Goal: Task Accomplishment & Management: Manage account settings

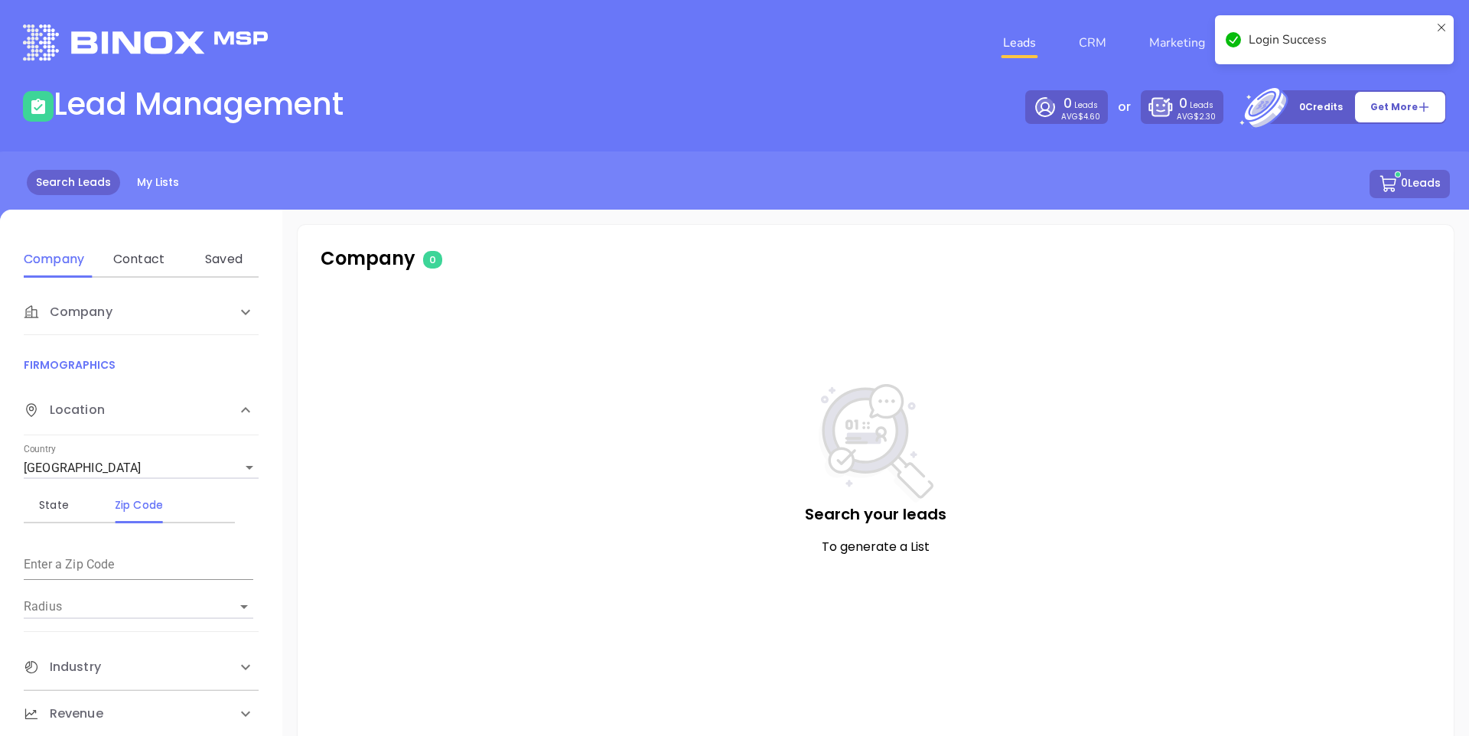
click at [1448, 27] on div "Login Success" at bounding box center [1334, 39] width 239 height 49
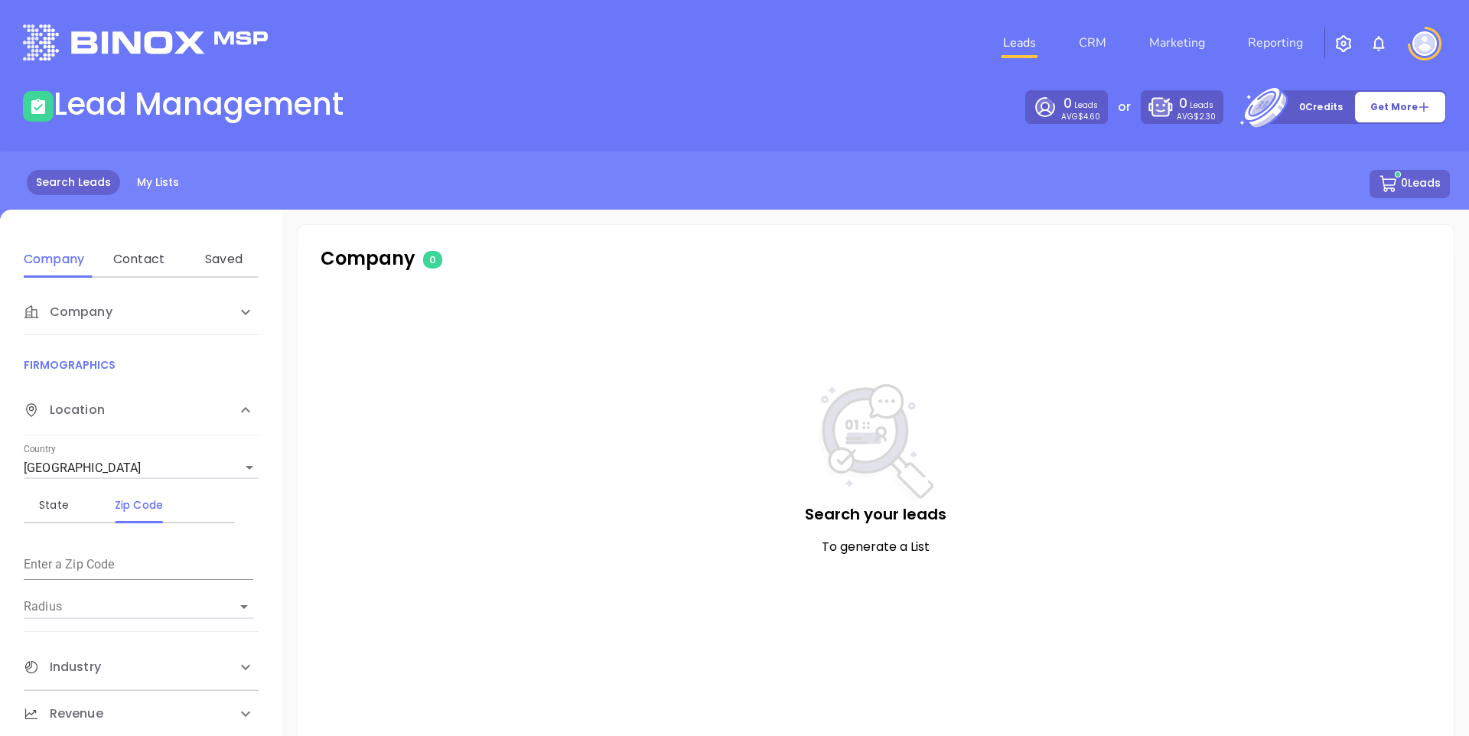
click at [1431, 38] on div "Login Success" at bounding box center [1334, 45] width 245 height 67
click at [1423, 42] on img at bounding box center [1425, 43] width 24 height 24
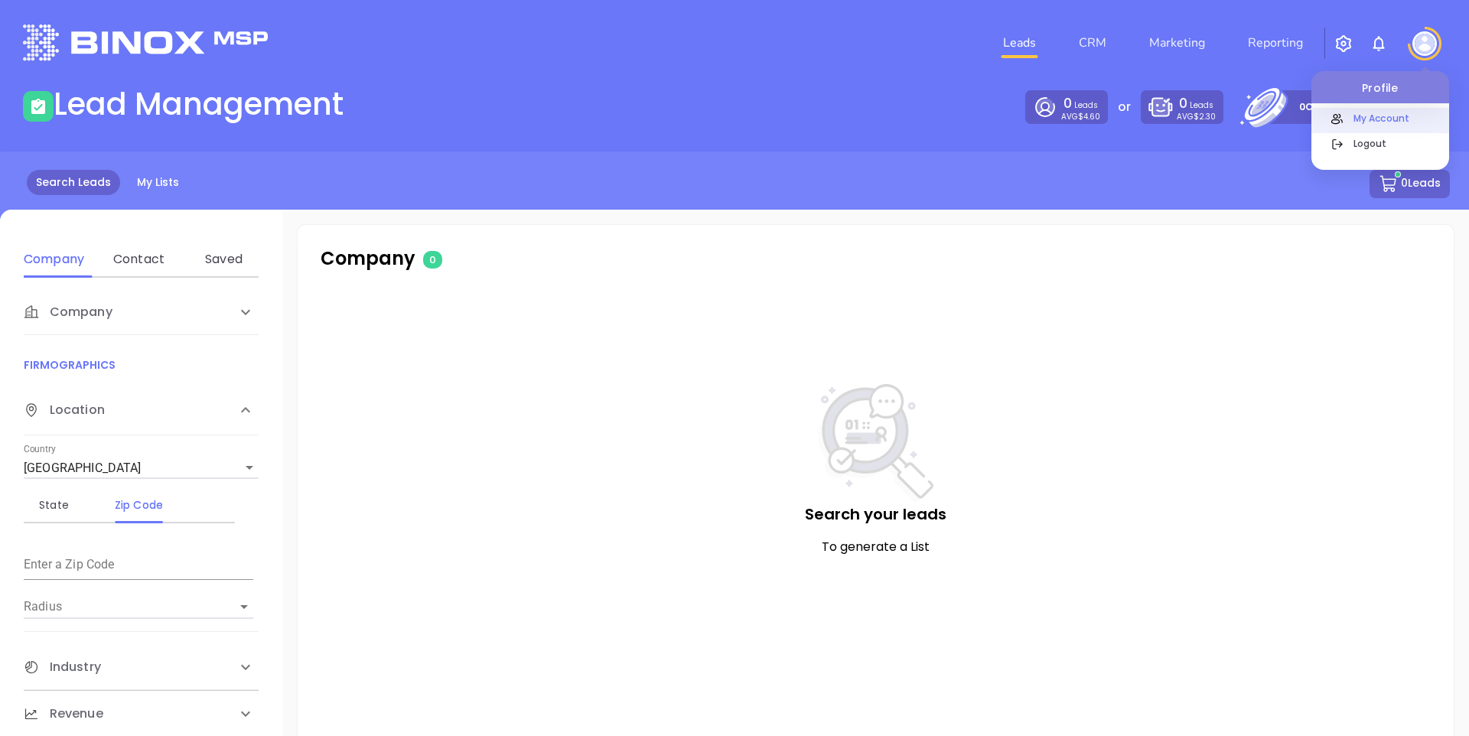
click at [1375, 114] on p "My Account" at bounding box center [1397, 118] width 103 height 16
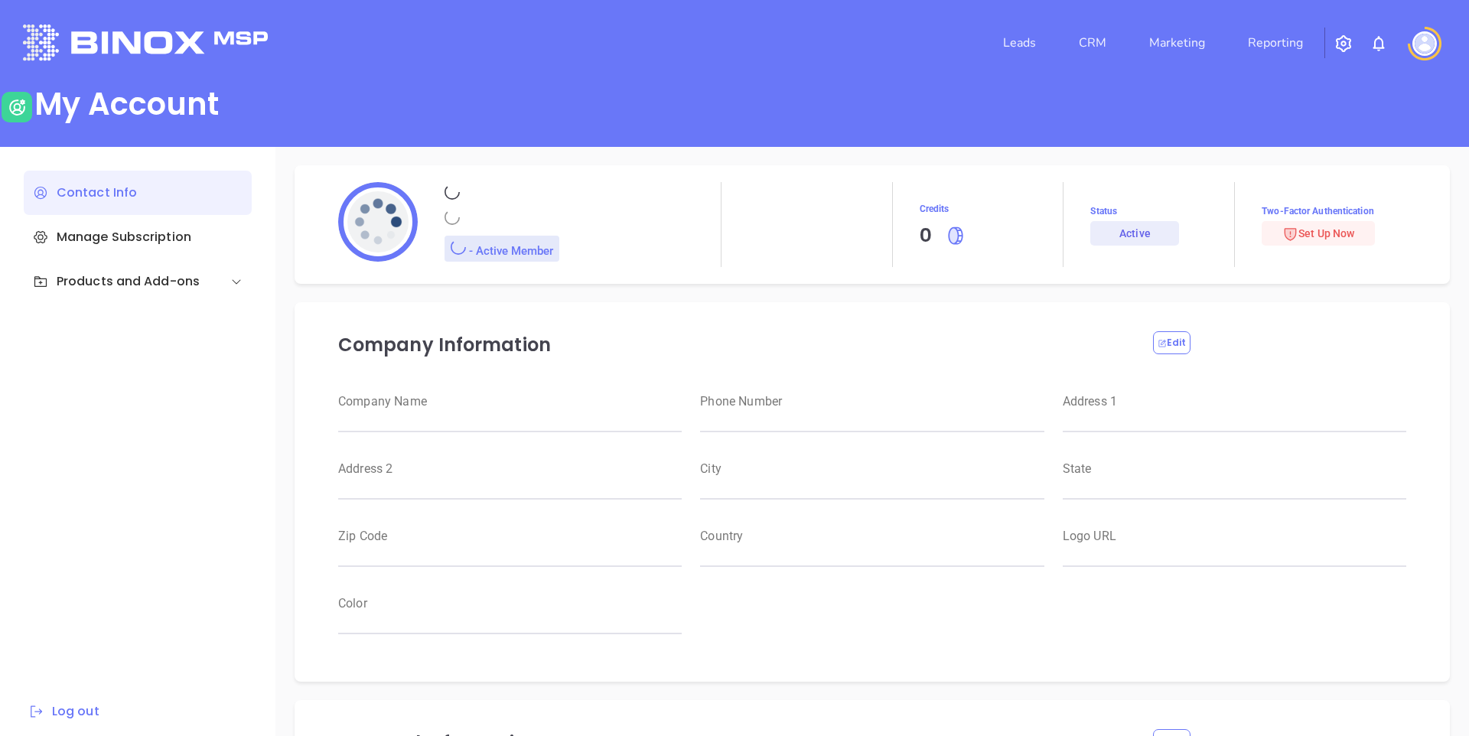
type input "Binox"
type input "Test"
type input "[EMAIL_ADDRESS][DOMAIN_NAME]"
type input "Binox Test"
type input "Management"
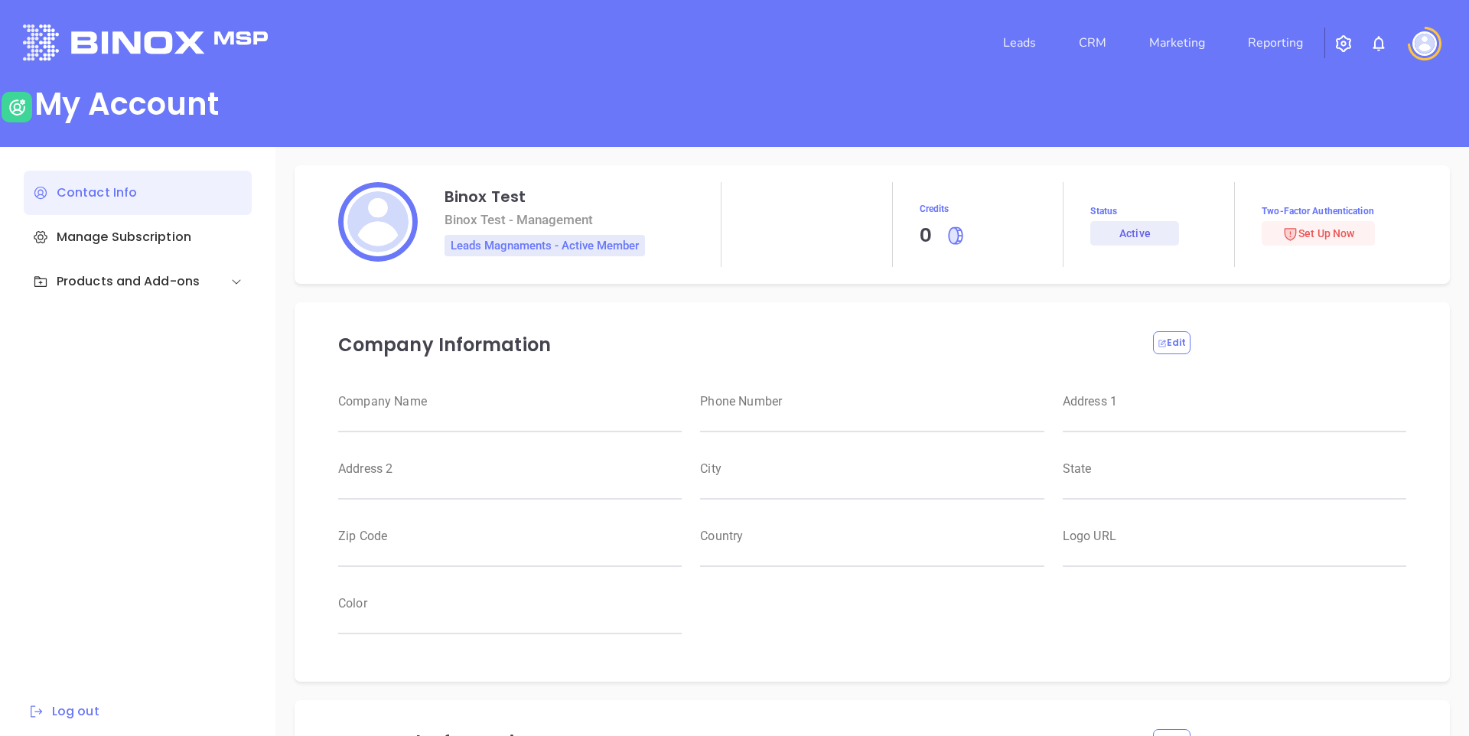
type input "Binox Test"
click at [141, 279] on div "Products and Add-ons" at bounding box center [116, 281] width 167 height 18
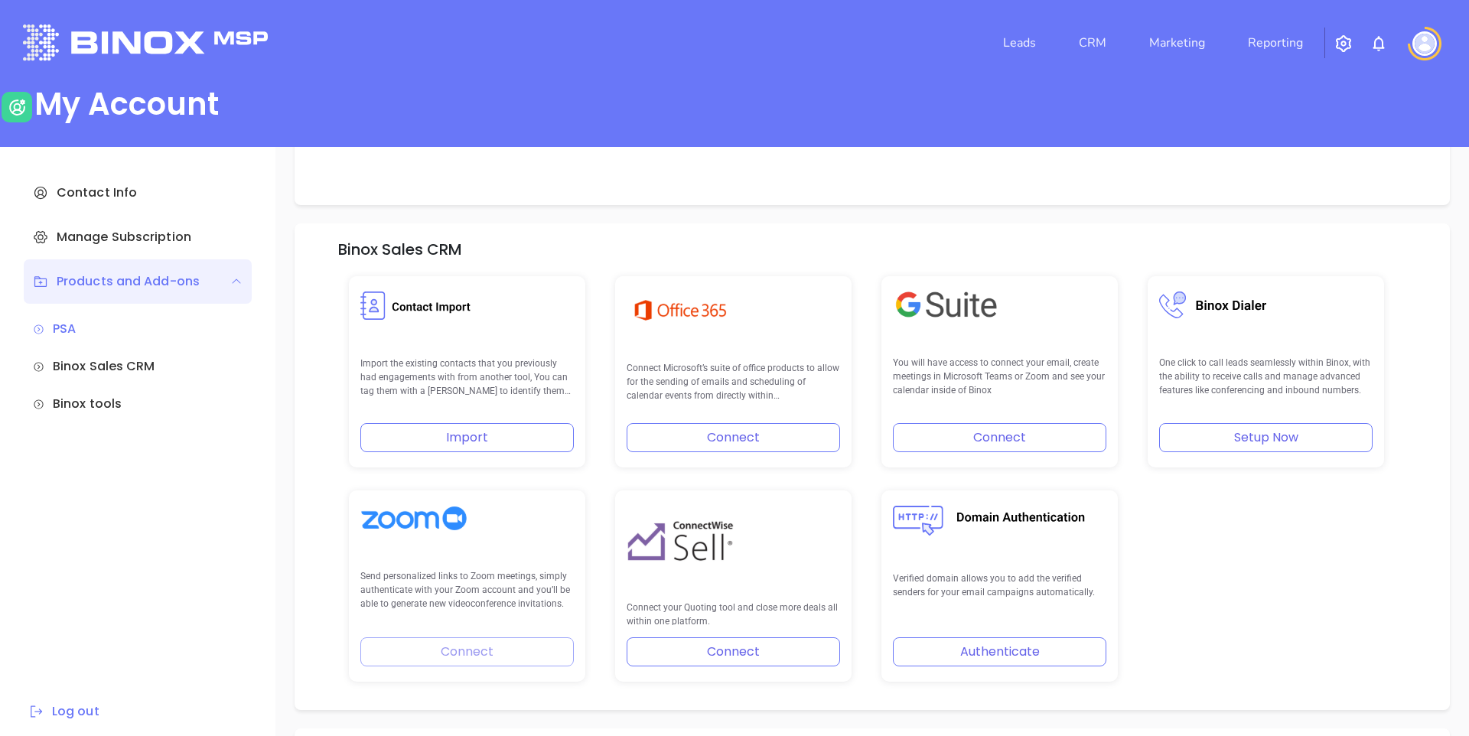
scroll to position [415, 0]
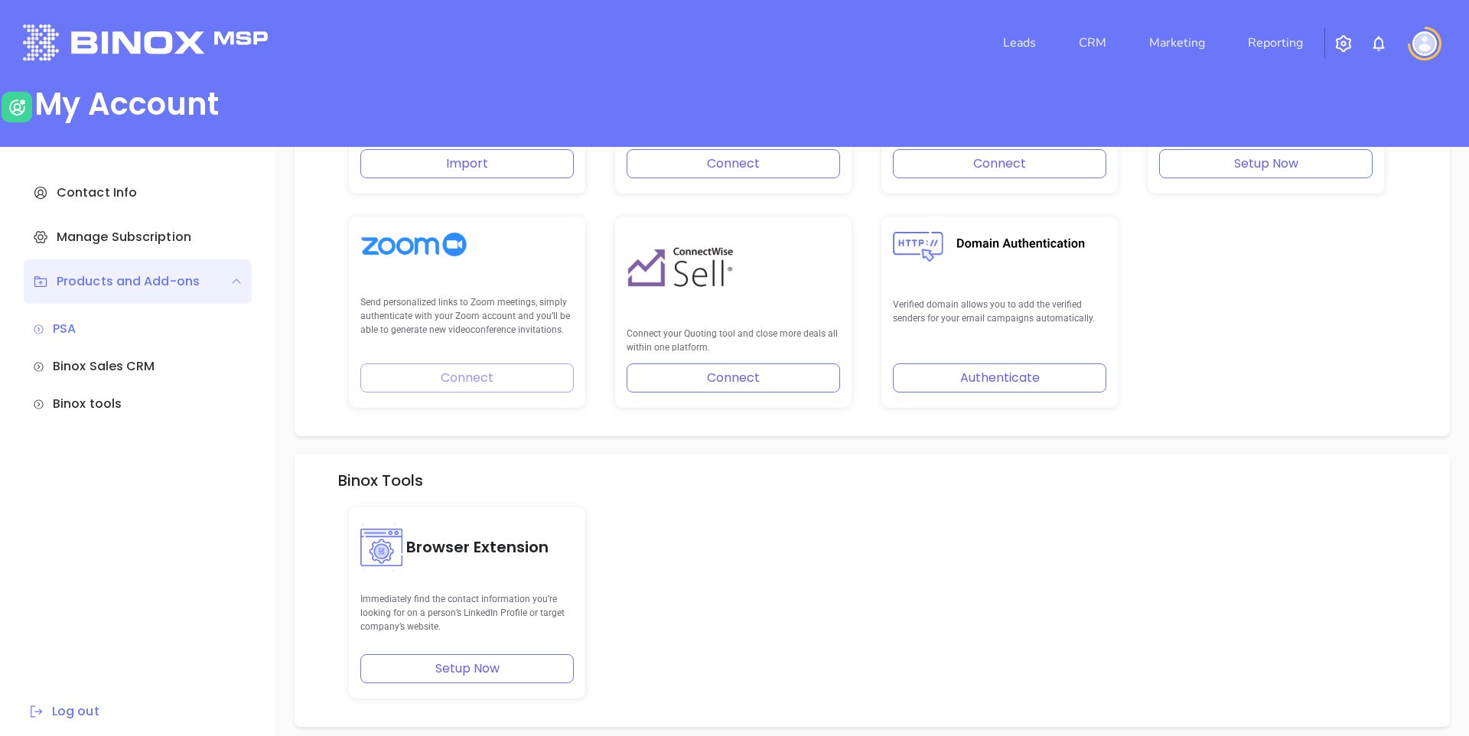
click at [451, 375] on div "Send personalized links to Zoom meetings, simply authenticate with your Zoom ac…" at bounding box center [467, 312] width 236 height 191
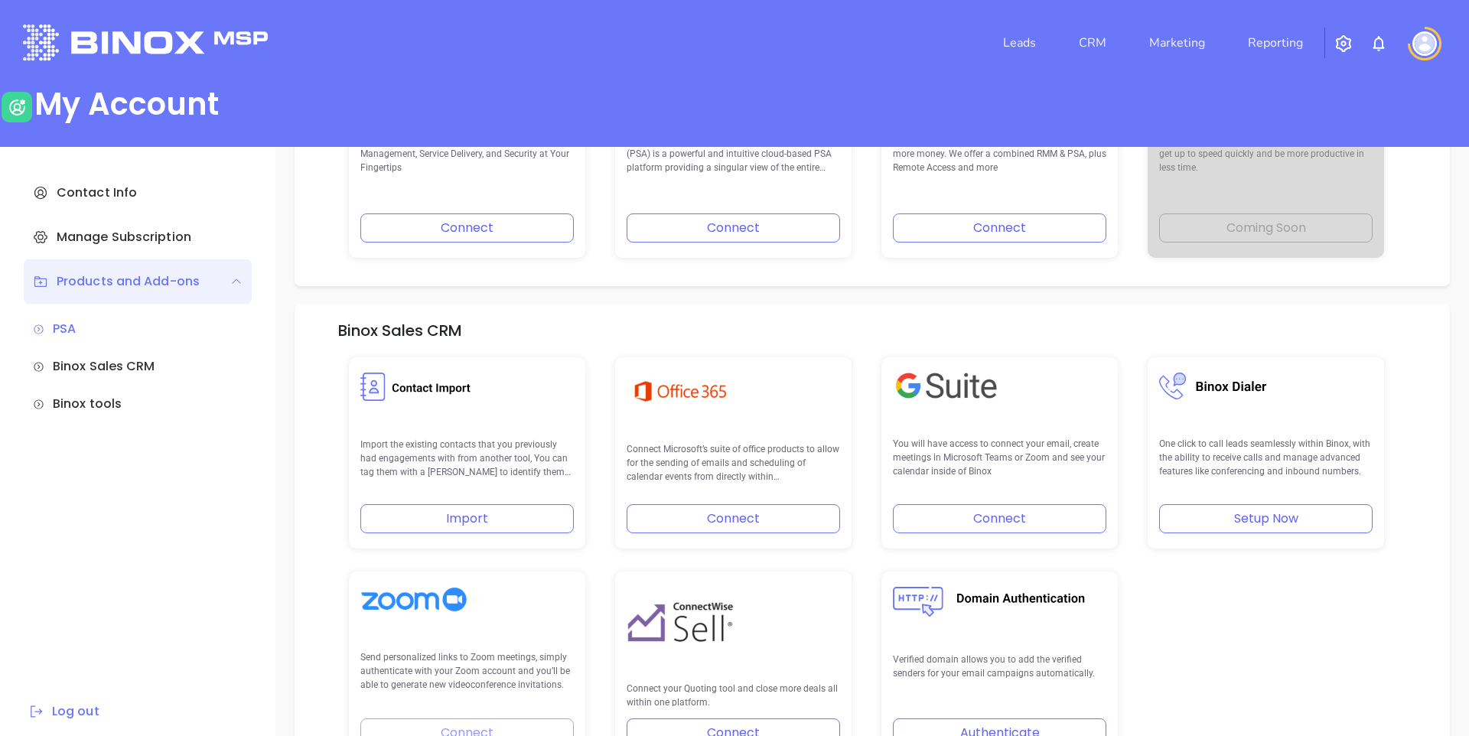
scroll to position [305, 0]
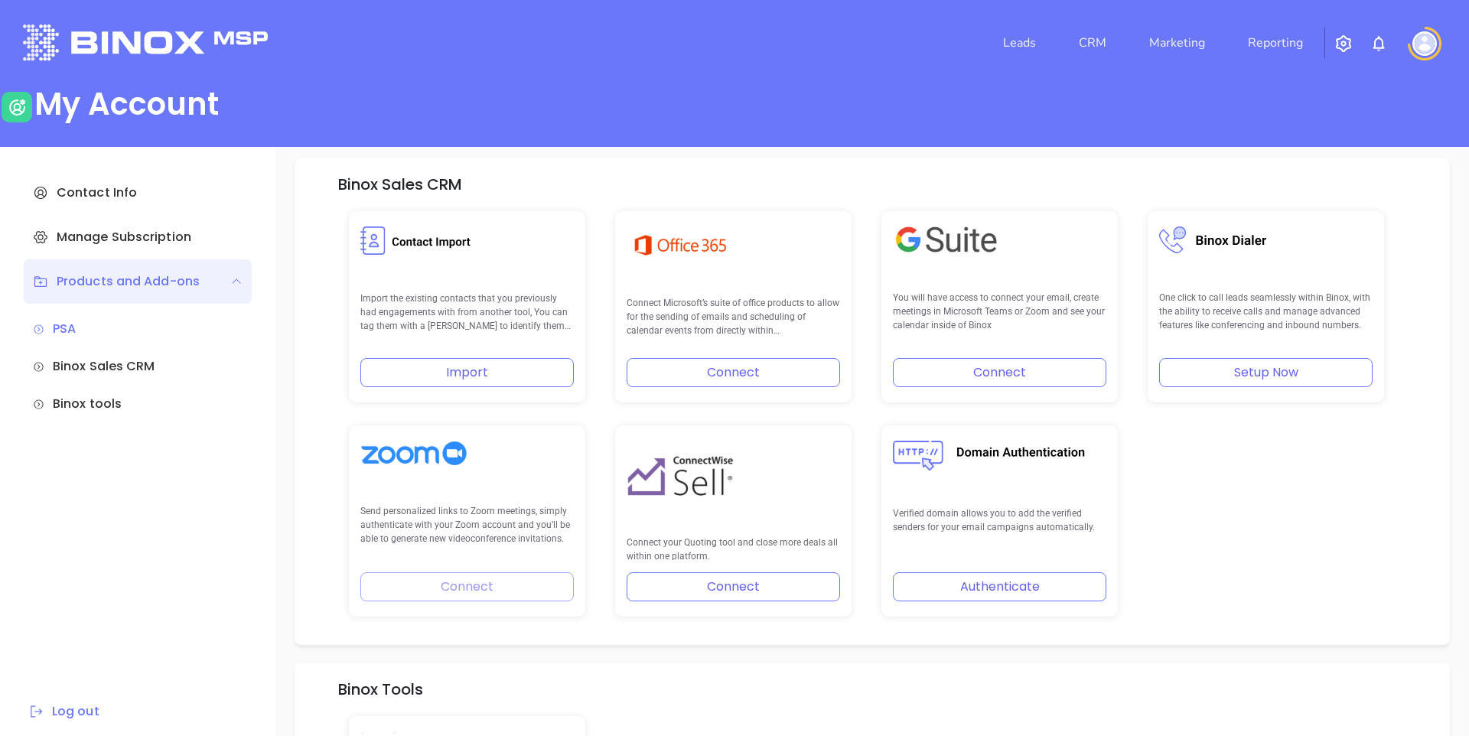
click at [463, 594] on div "Send personalized links to Zoom meetings, simply authenticate with your Zoom ac…" at bounding box center [467, 521] width 236 height 191
click at [563, 514] on p "Send personalized links to Zoom meetings, simply authenticate with your Zoom ac…" at bounding box center [467, 525] width 214 height 42
click at [437, 553] on div "Send personalized links to Zoom meetings, simply authenticate with your Zoom ac…" at bounding box center [467, 521] width 236 height 191
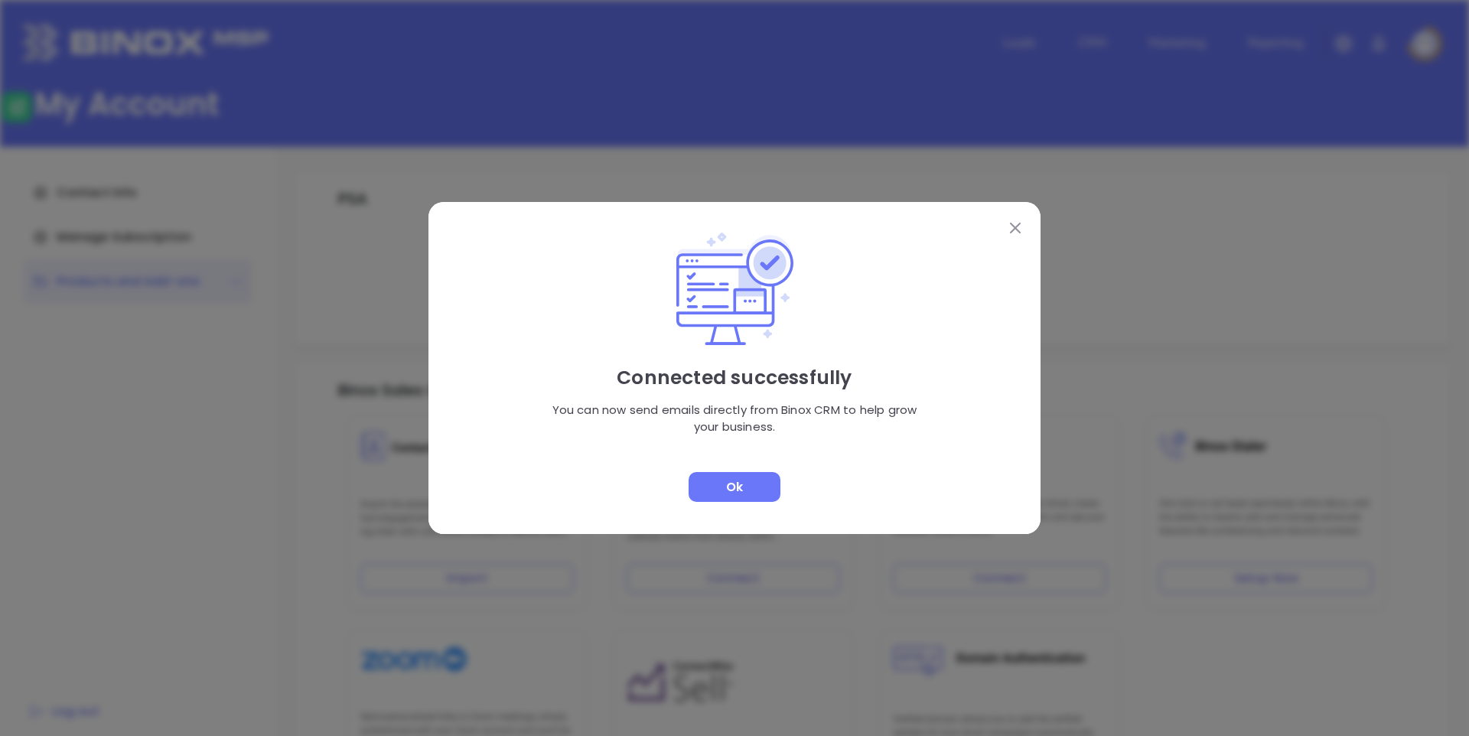
click at [742, 487] on div "Ok" at bounding box center [735, 487] width 92 height 30
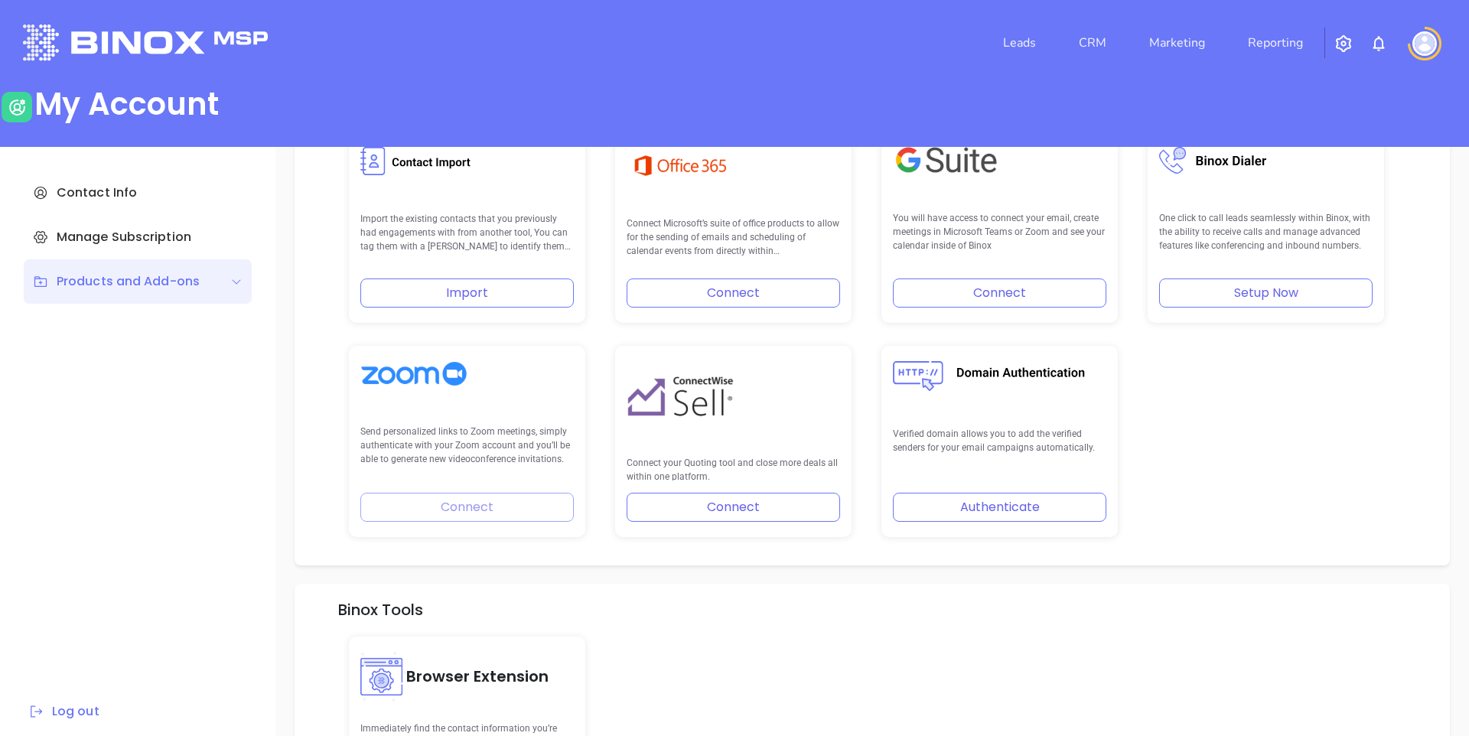
scroll to position [80, 0]
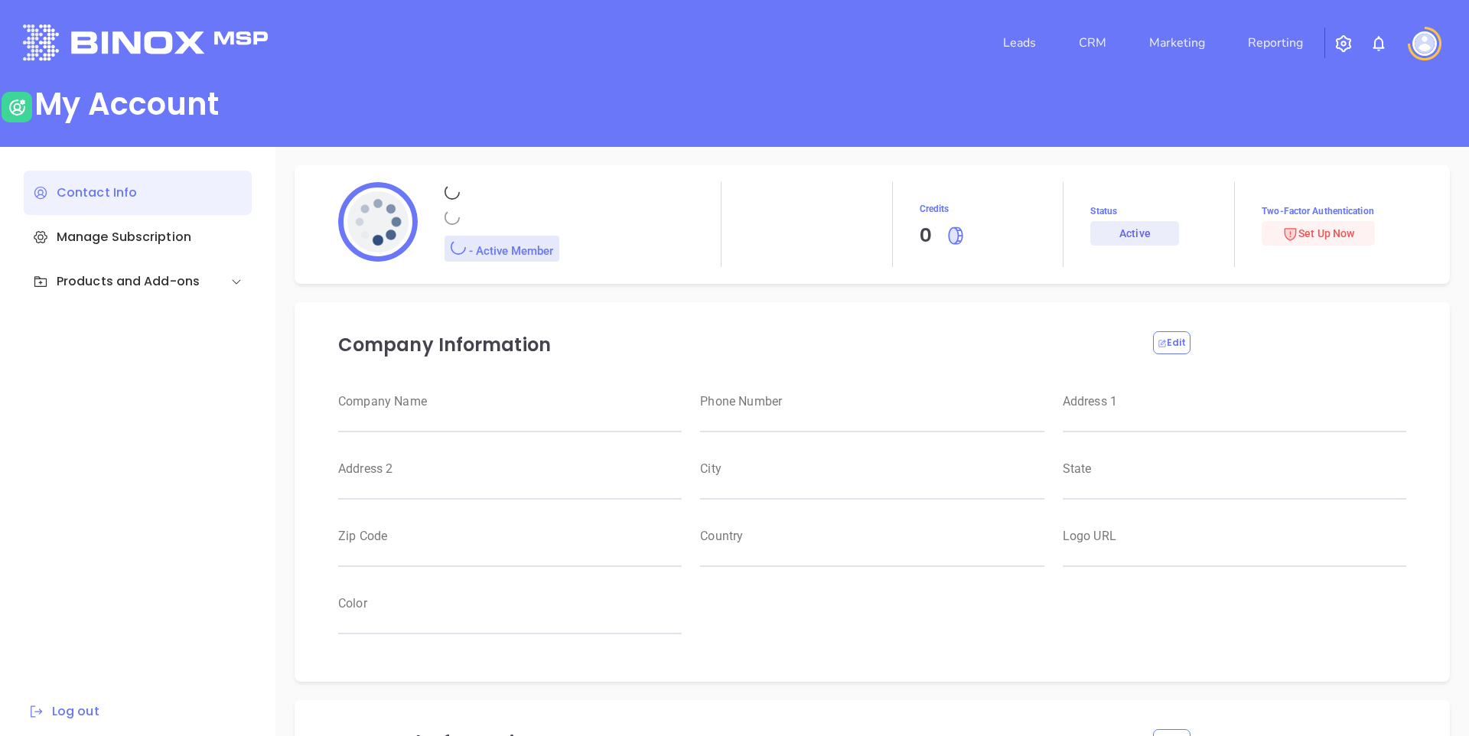
type input "Binox"
type input "Test"
type input "[EMAIL_ADDRESS][DOMAIN_NAME]"
type input "Binox Test"
type input "Management"
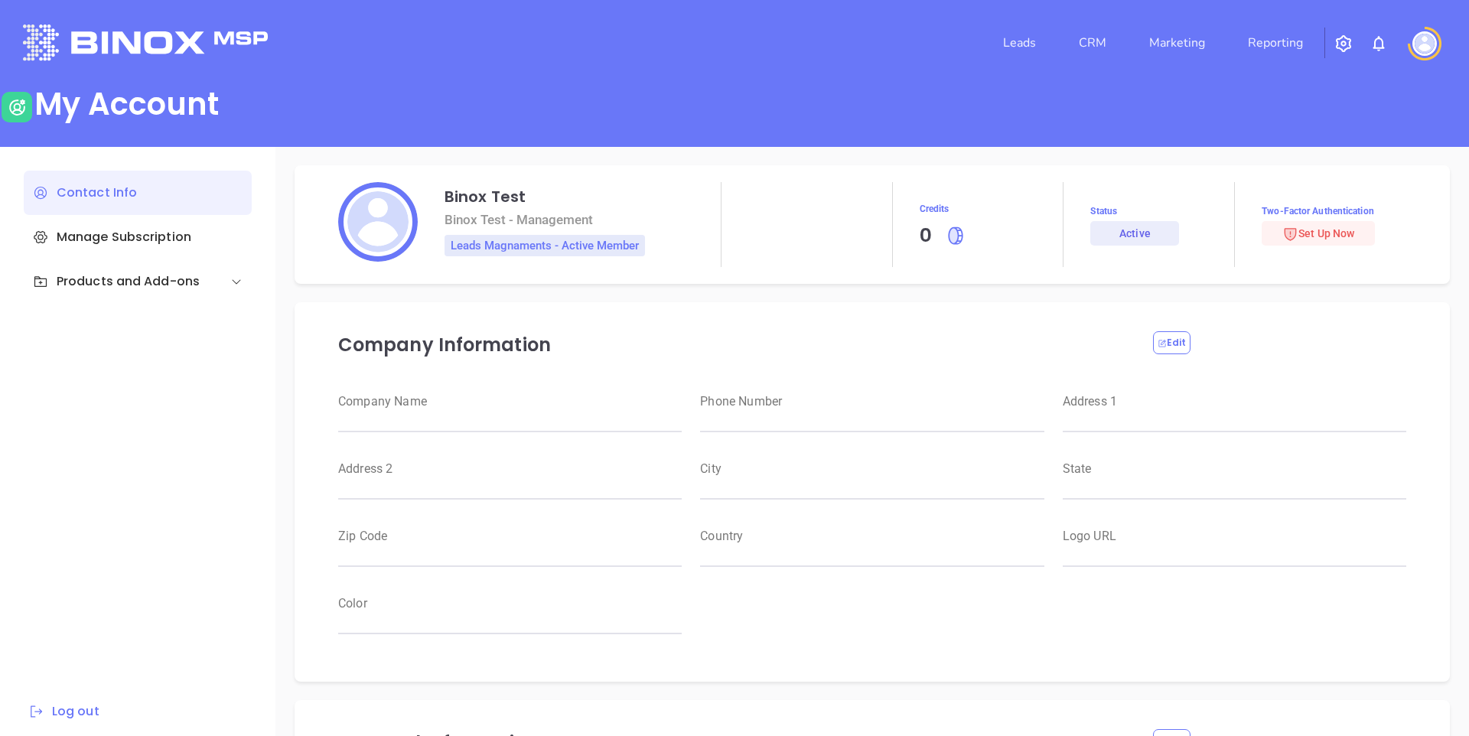
type input "Binox Test"
click at [167, 302] on div "Products and Add-ons" at bounding box center [138, 281] width 228 height 44
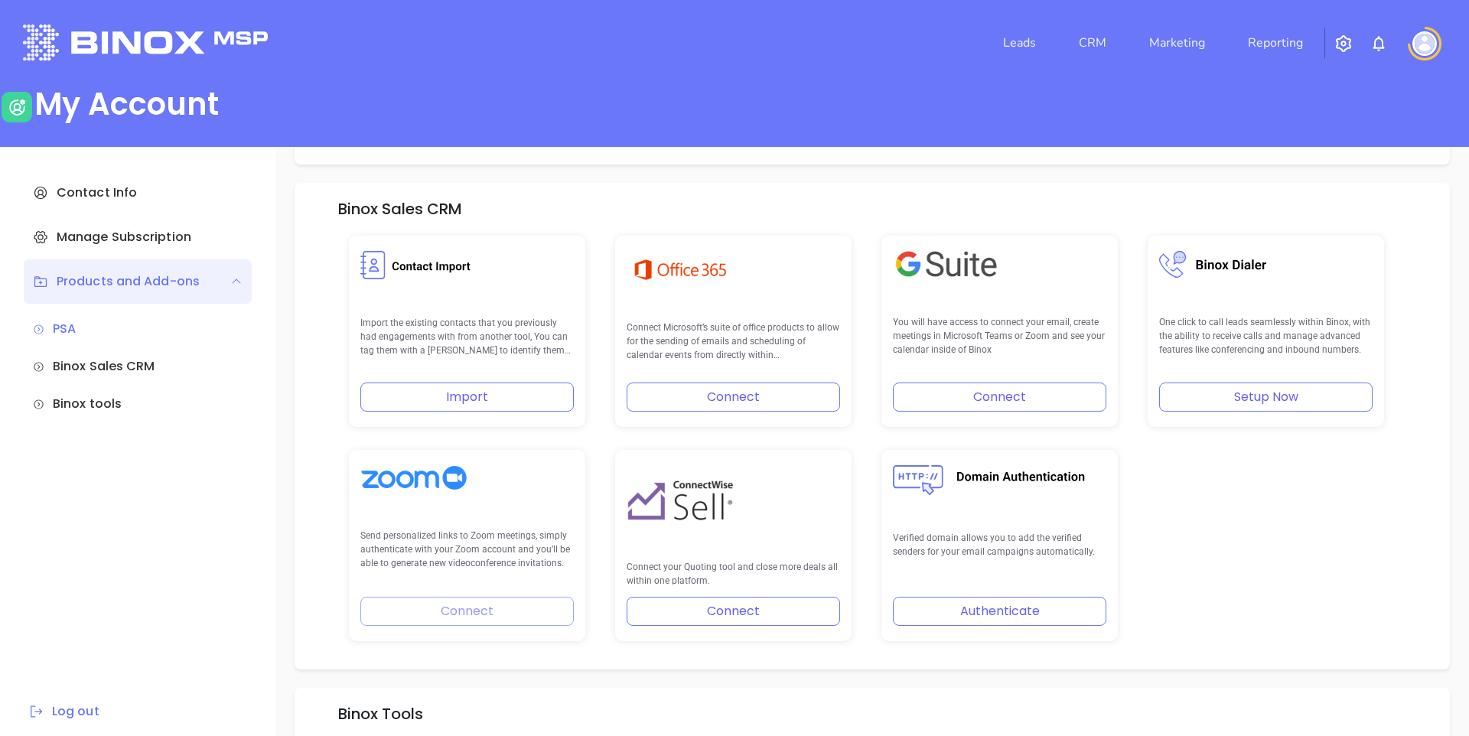
scroll to position [328, 0]
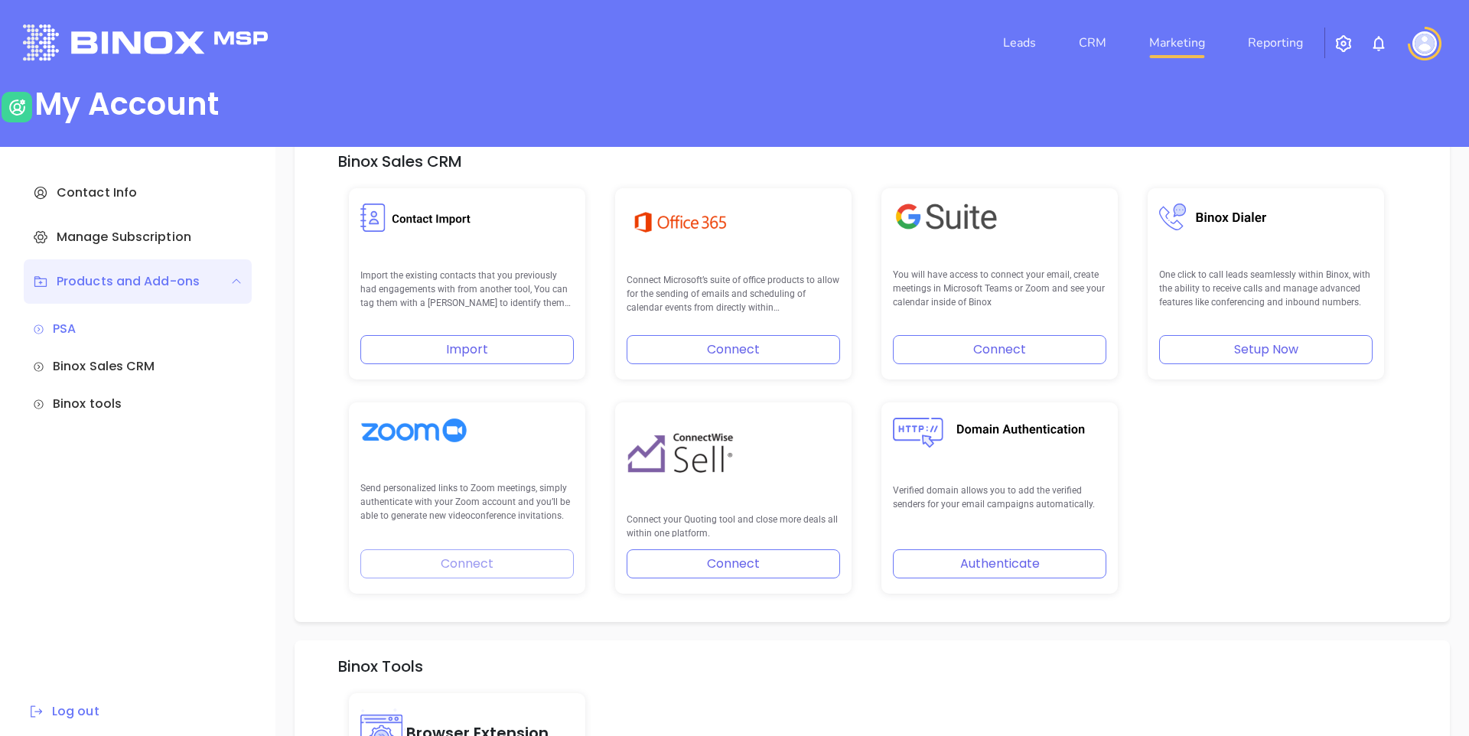
click at [1175, 40] on link "Marketing" at bounding box center [1177, 43] width 68 height 31
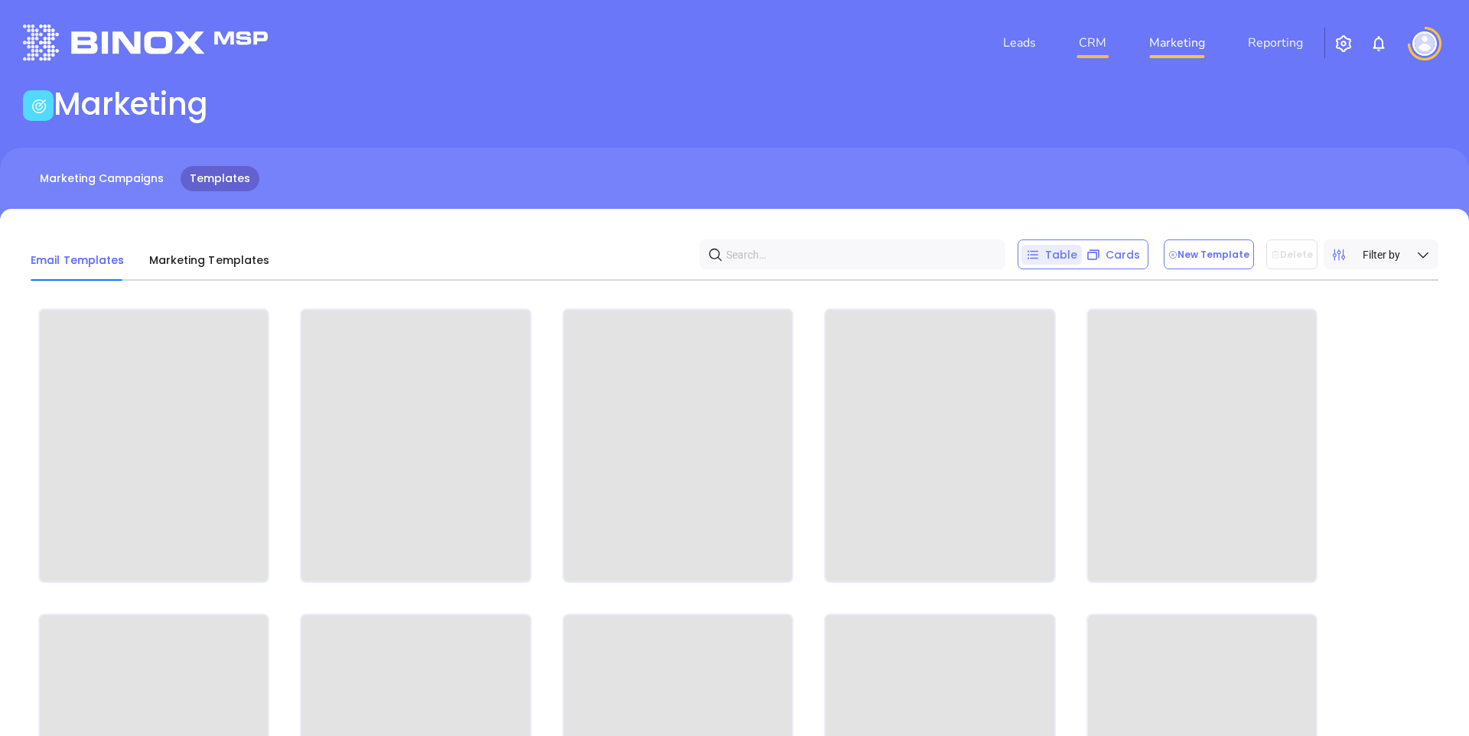
click at [1084, 39] on link "CRM" at bounding box center [1093, 43] width 40 height 31
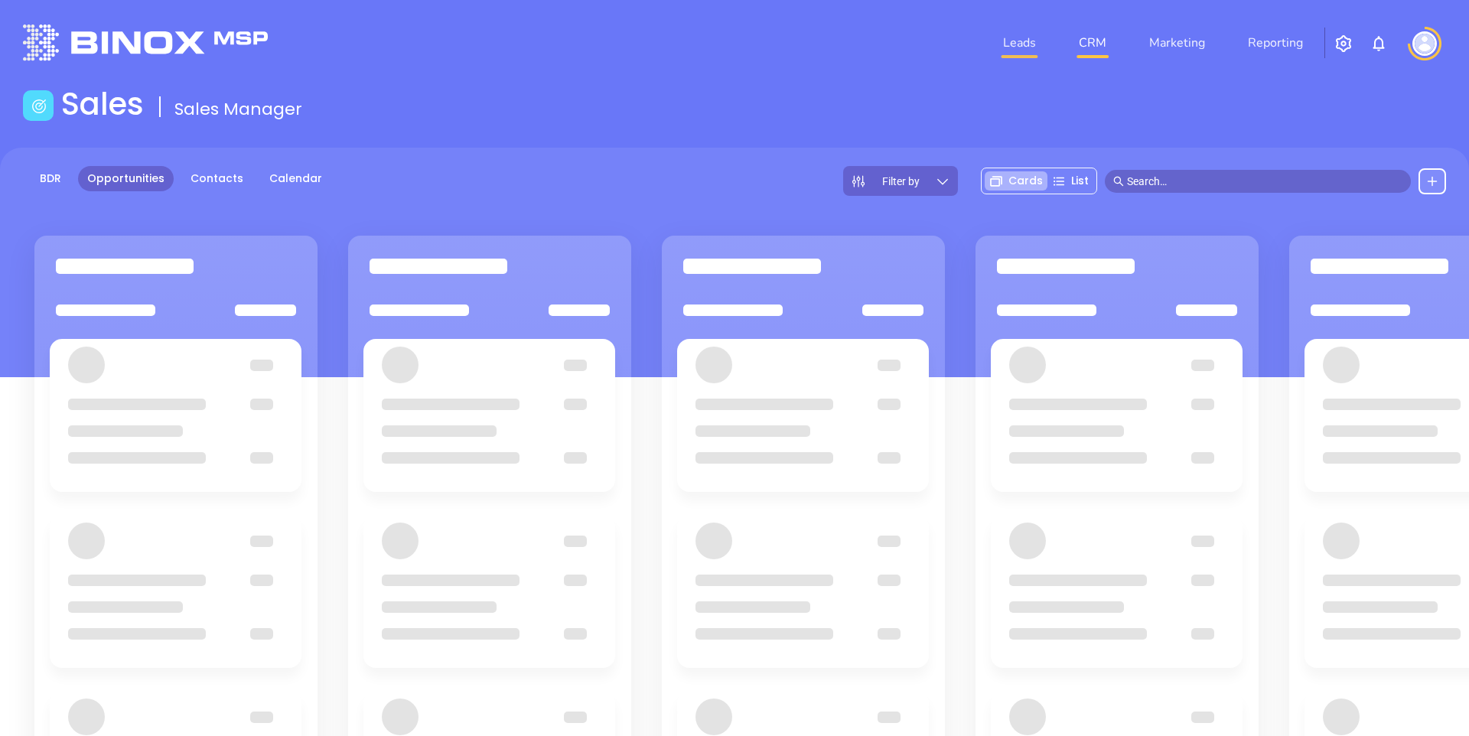
click at [1019, 42] on link "Leads" at bounding box center [1019, 43] width 45 height 31
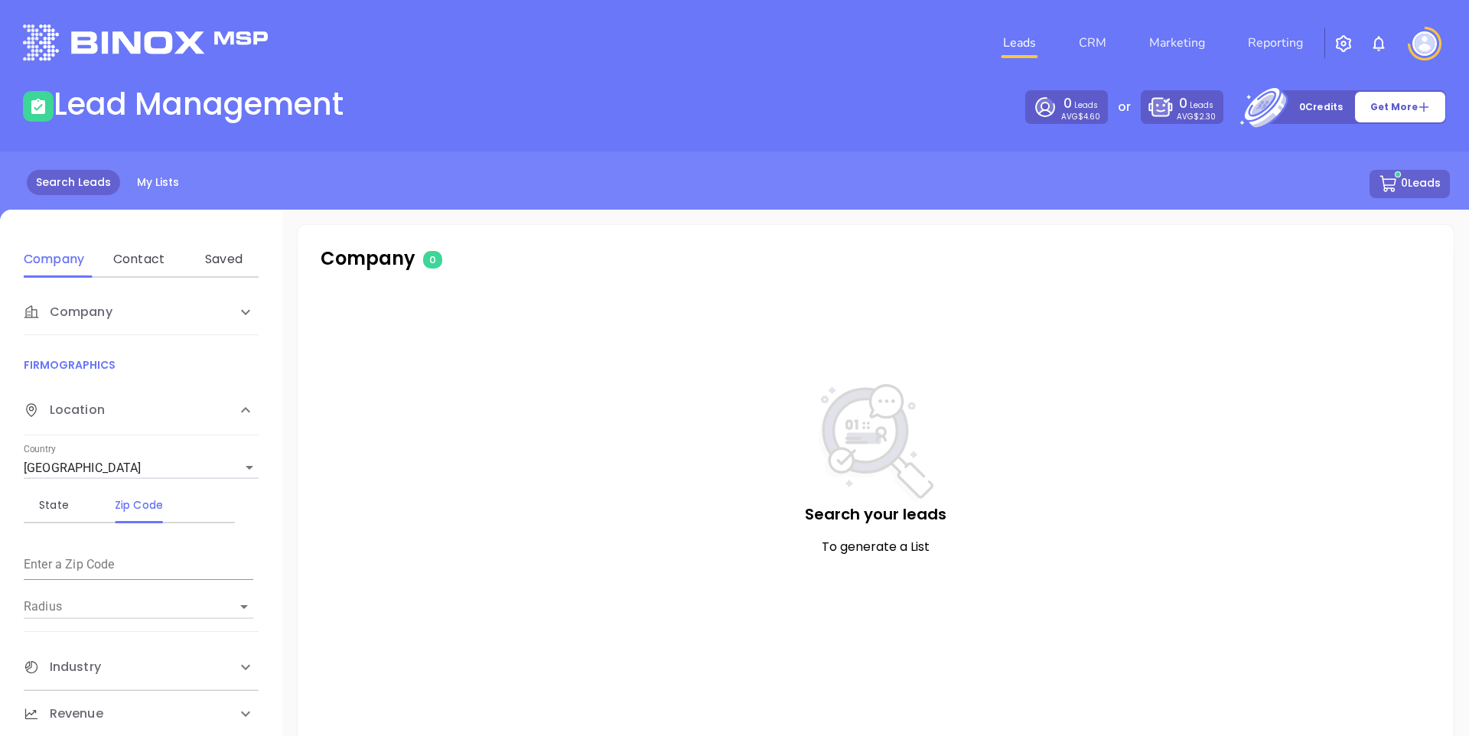
click at [1435, 46] on img at bounding box center [1425, 43] width 24 height 24
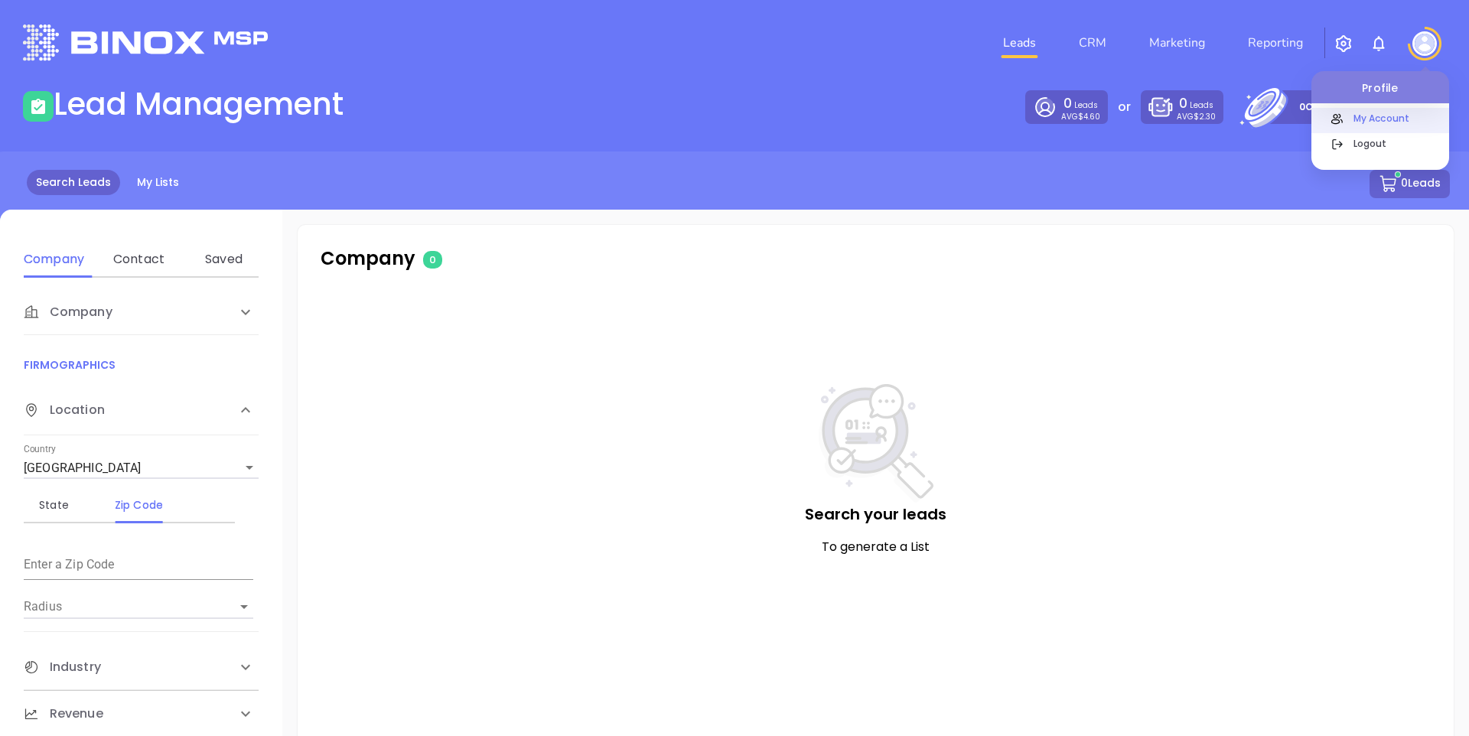
click at [1339, 116] on icon at bounding box center [1337, 119] width 17 height 18
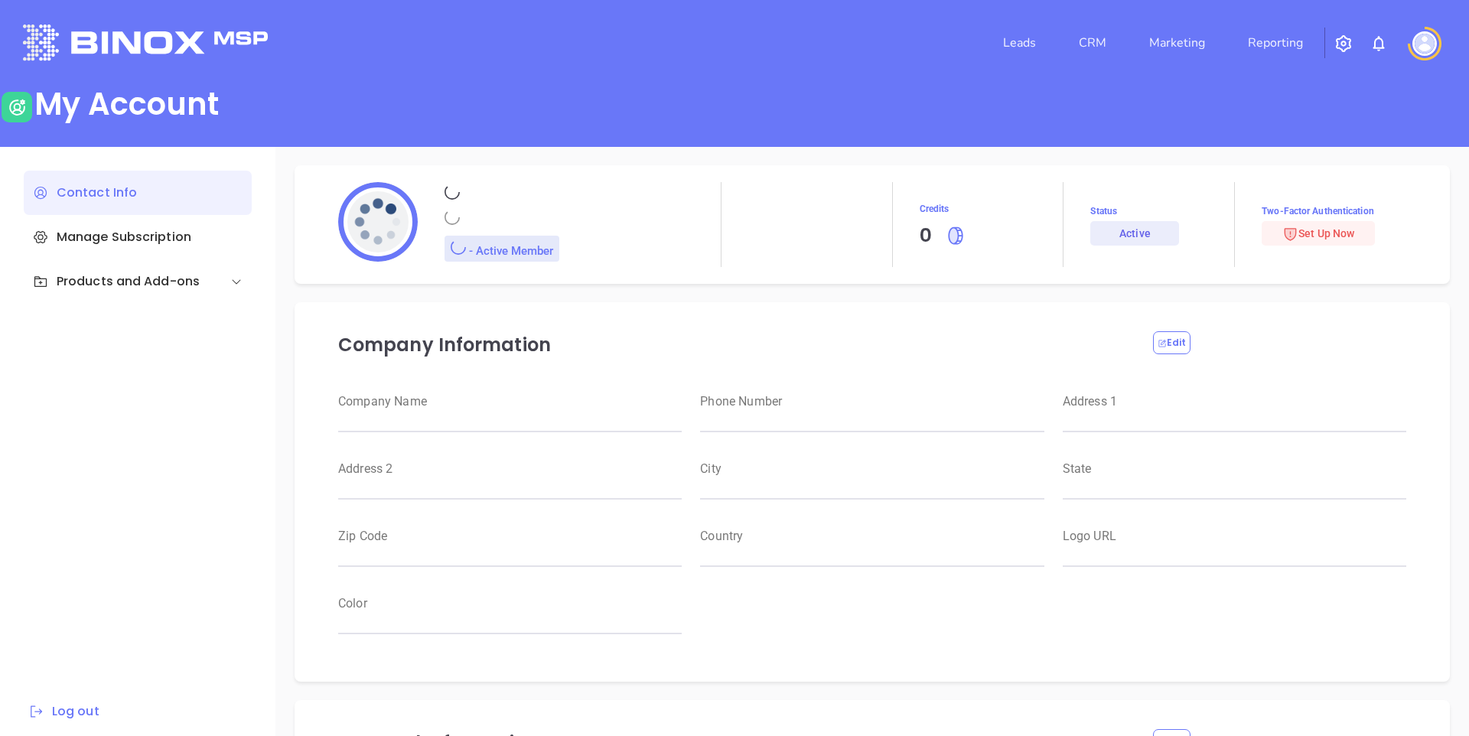
type input "Binox"
type input "Test"
type input "[EMAIL_ADDRESS][DOMAIN_NAME]"
type input "Binox Test"
type input "Management"
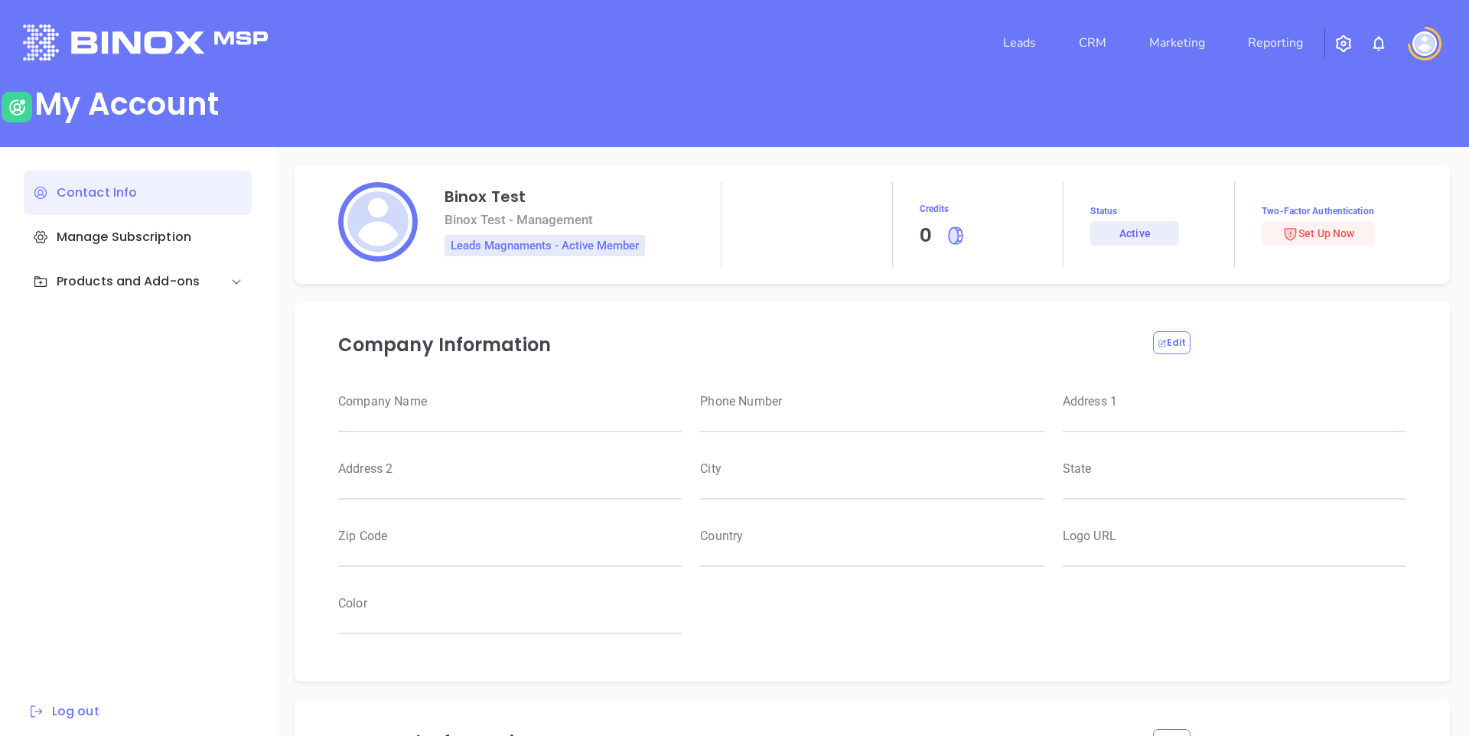
type input "Binox Test"
click at [168, 275] on div "Products and Add-ons" at bounding box center [116, 281] width 167 height 18
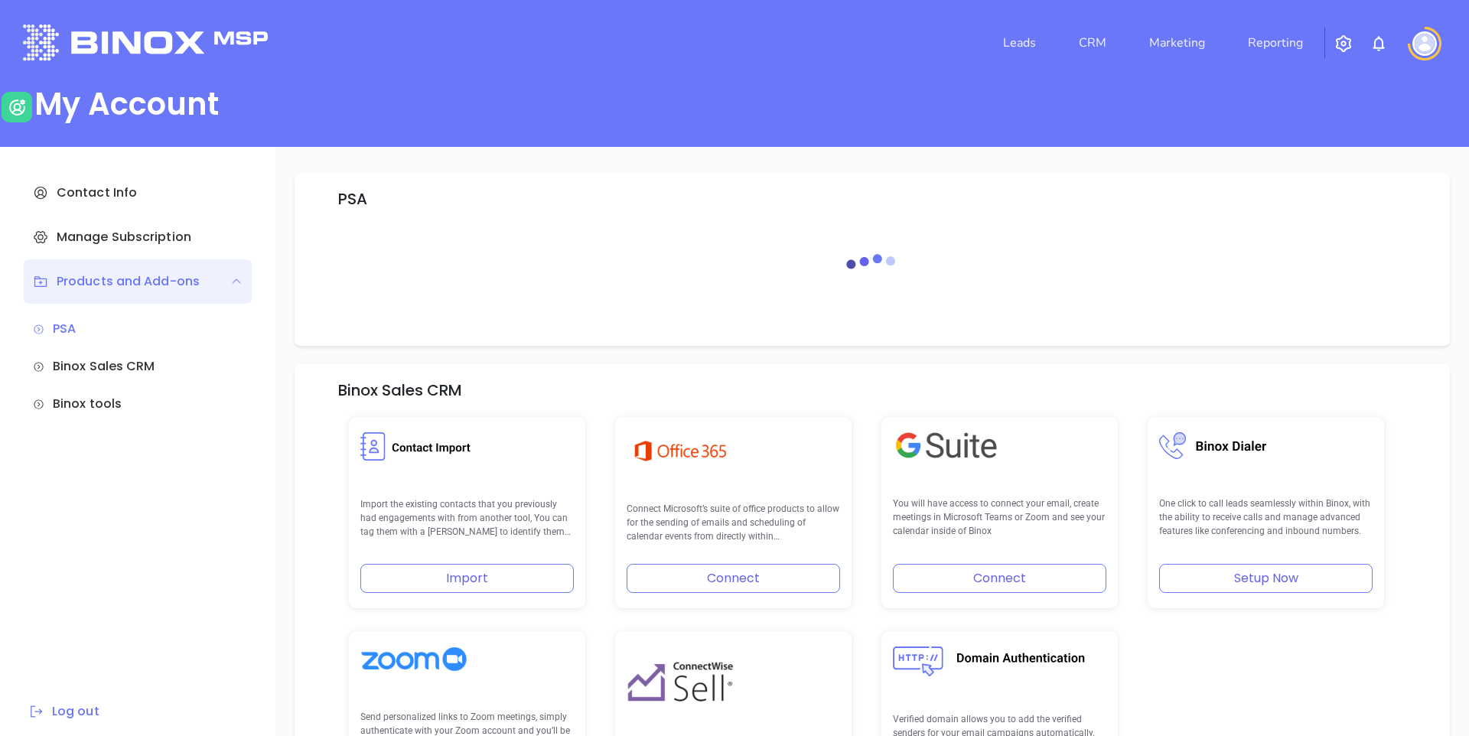
scroll to position [283, 0]
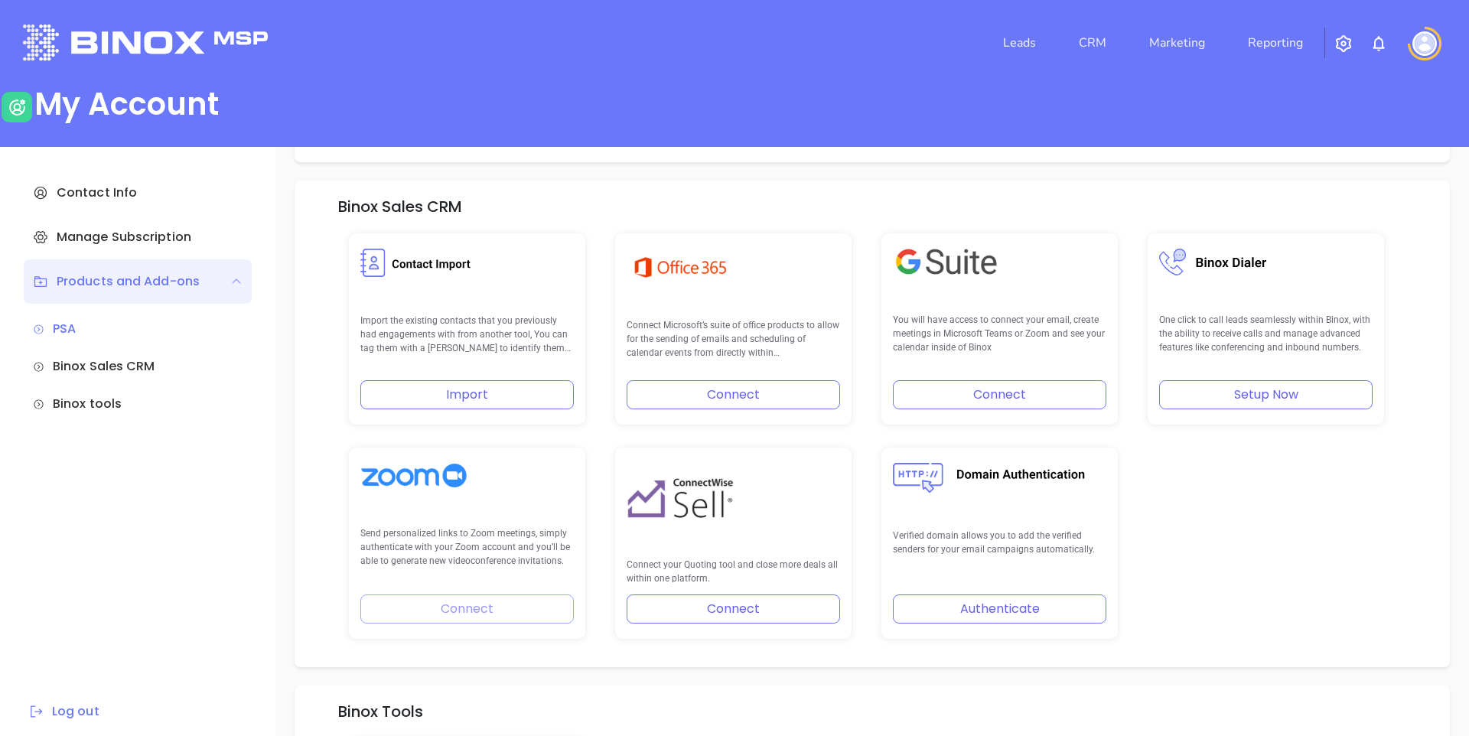
click at [700, 393] on button "Connect" at bounding box center [734, 394] width 214 height 29
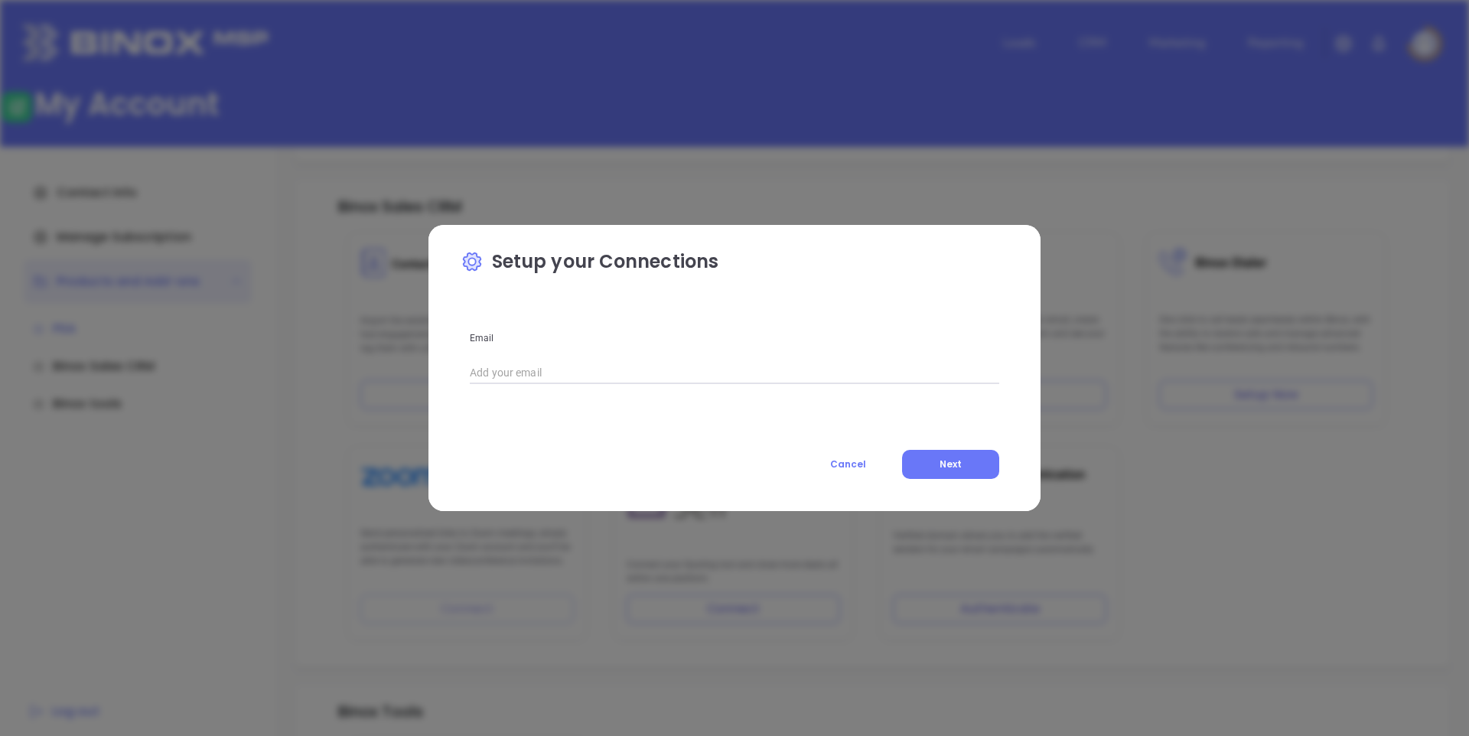
click at [650, 380] on input "text" at bounding box center [735, 372] width 530 height 23
type input "raul@binoxmsp.com"
click at [977, 467] on button "Next" at bounding box center [950, 464] width 97 height 29
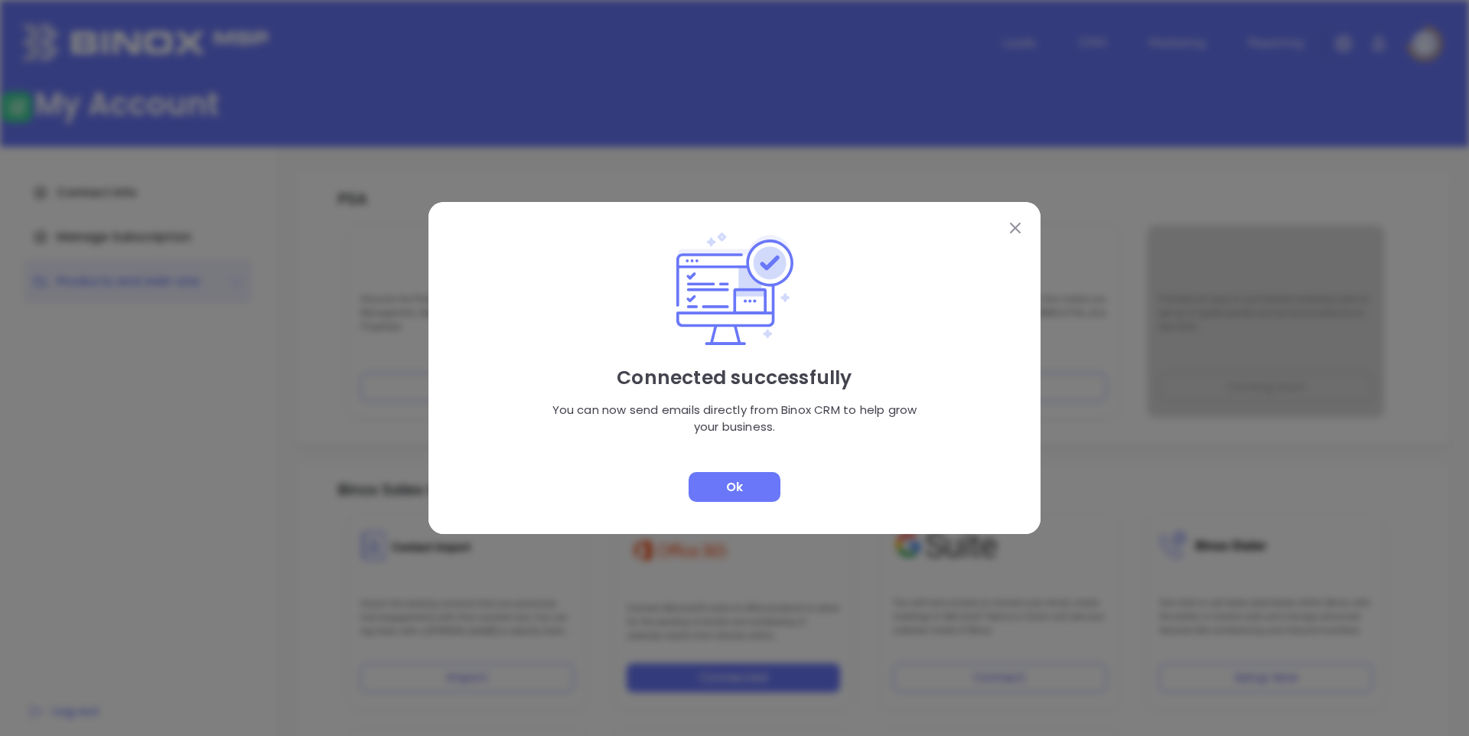
click at [725, 480] on div "Ok" at bounding box center [735, 487] width 92 height 30
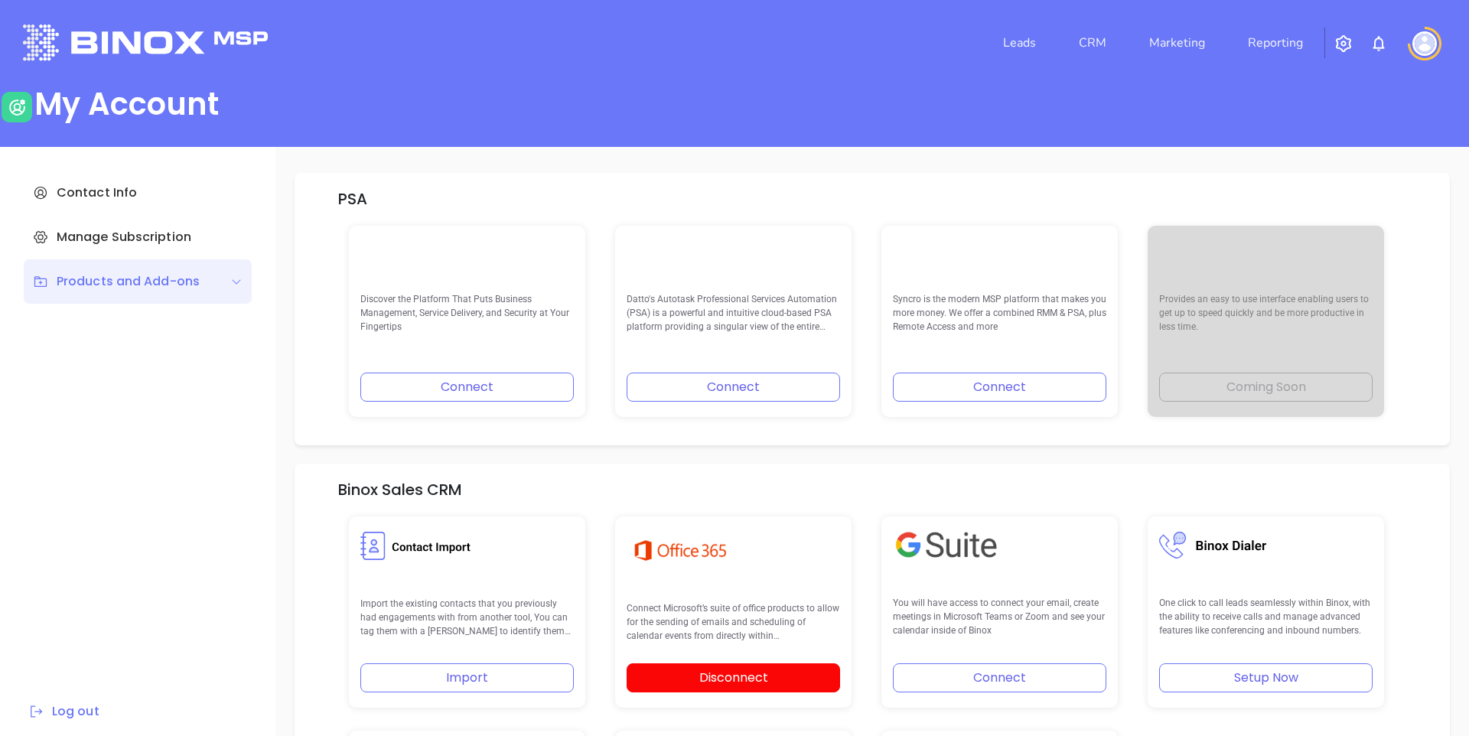
click at [743, 673] on button "Disconnect" at bounding box center [734, 678] width 214 height 29
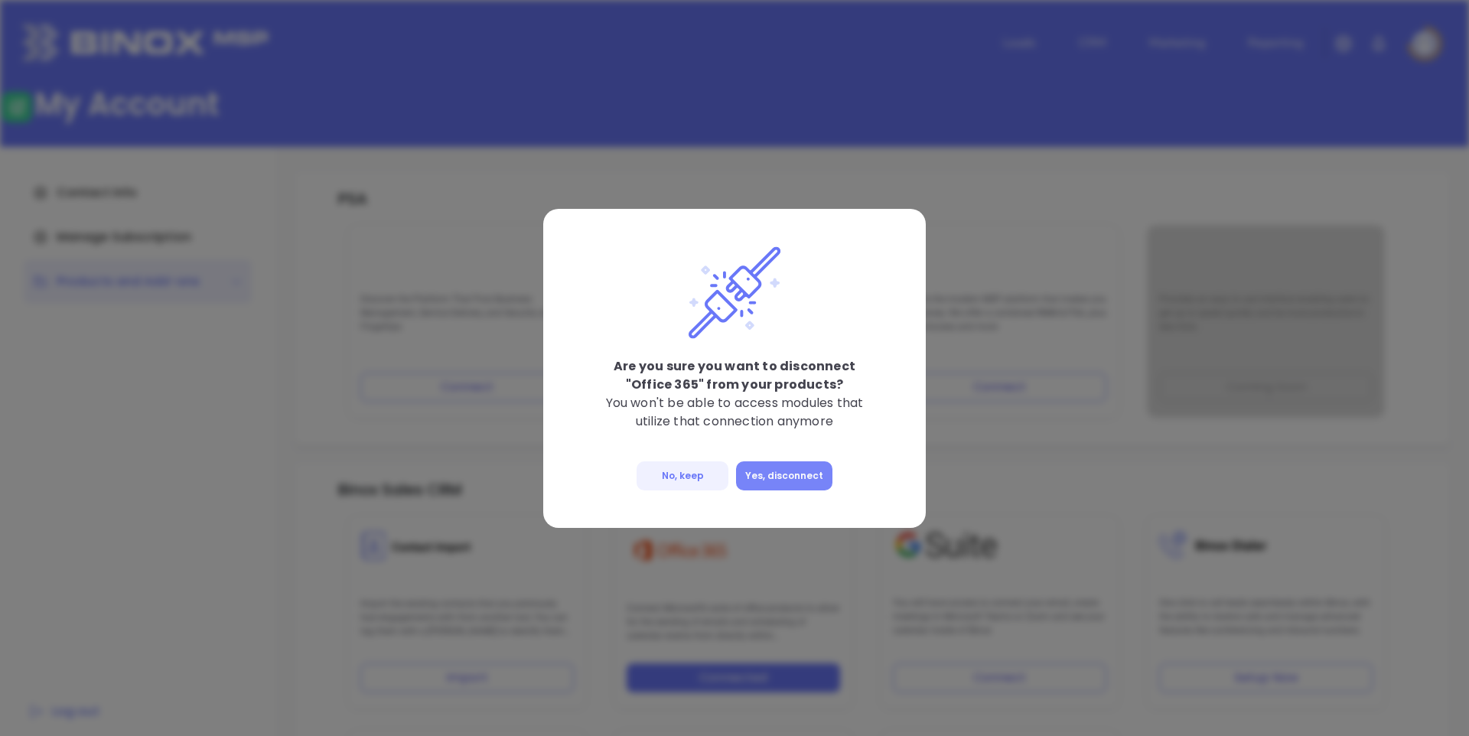
click at [800, 479] on button "Yes, disconnect" at bounding box center [784, 475] width 96 height 29
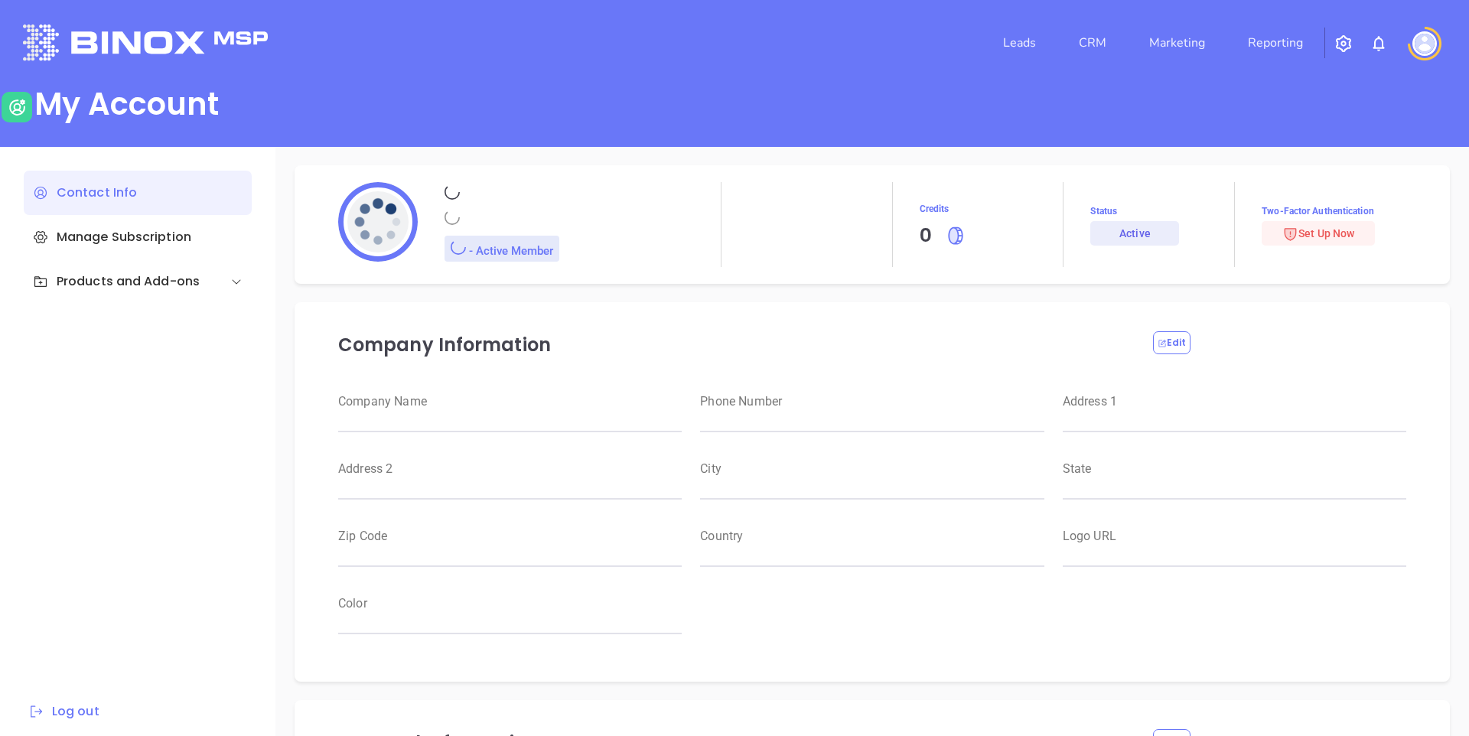
type input "Binox"
type input "Test"
type input "[EMAIL_ADDRESS][DOMAIN_NAME]"
type input "Binox Test"
type input "Management"
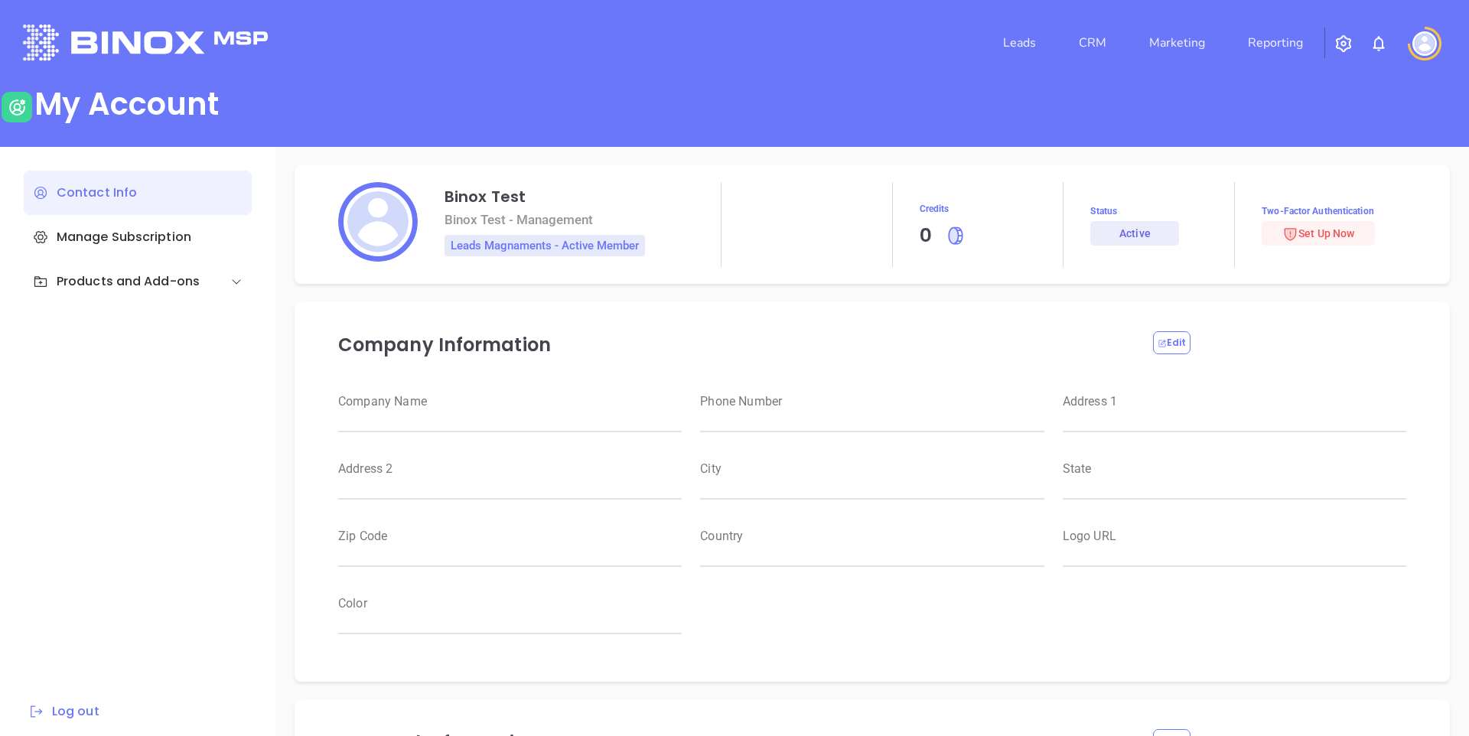
type input "Binox Test"
click at [838, 89] on div "My Account" at bounding box center [734, 107] width 1469 height 43
click at [918, 51] on div "Leads CRM Marketing Reporting" at bounding box center [974, 42] width 961 height 55
